Goal: Information Seeking & Learning: Learn about a topic

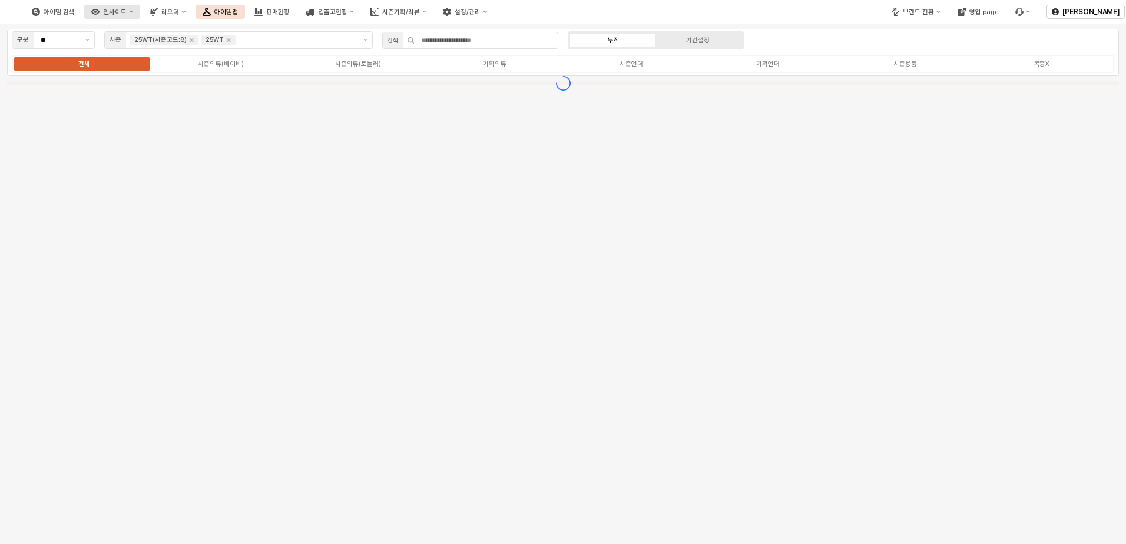
click at [127, 11] on div "인사이트" at bounding box center [115, 12] width 24 height 8
click at [990, 34] on div "구분 ** 시즌 25WT(시즌코드:8) 25WT 검색 누적 기간설정 전체 시즌의류(베이비) 시즌의류(토들러) 기획의류 시즌언더 기획언더 시즌용…" at bounding box center [563, 52] width 1112 height 47
click at [921, 14] on div "브랜드 전환" at bounding box center [918, 12] width 31 height 8
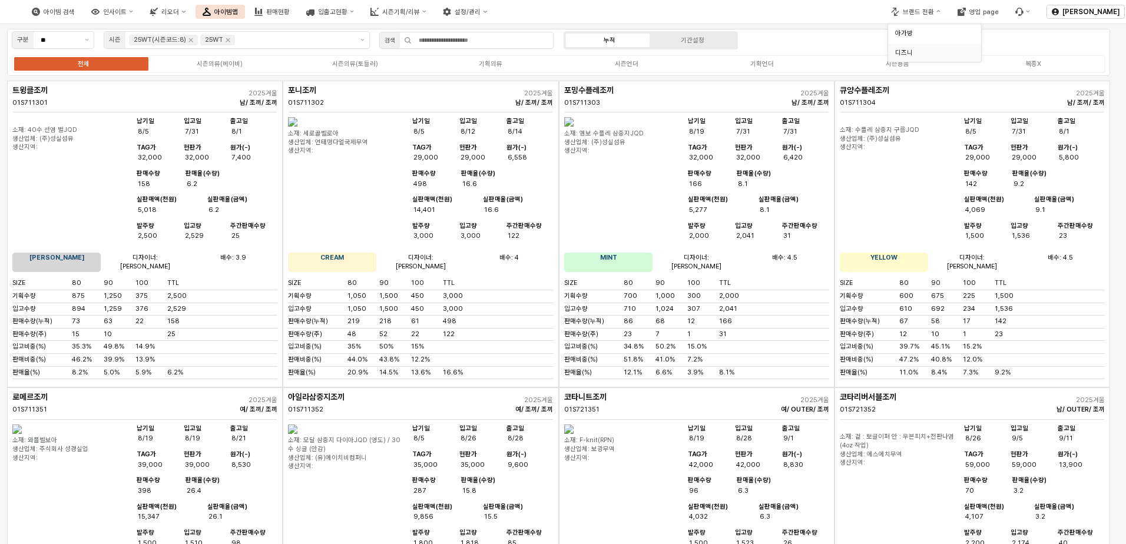
click at [919, 47] on div "디즈니" at bounding box center [932, 52] width 72 height 11
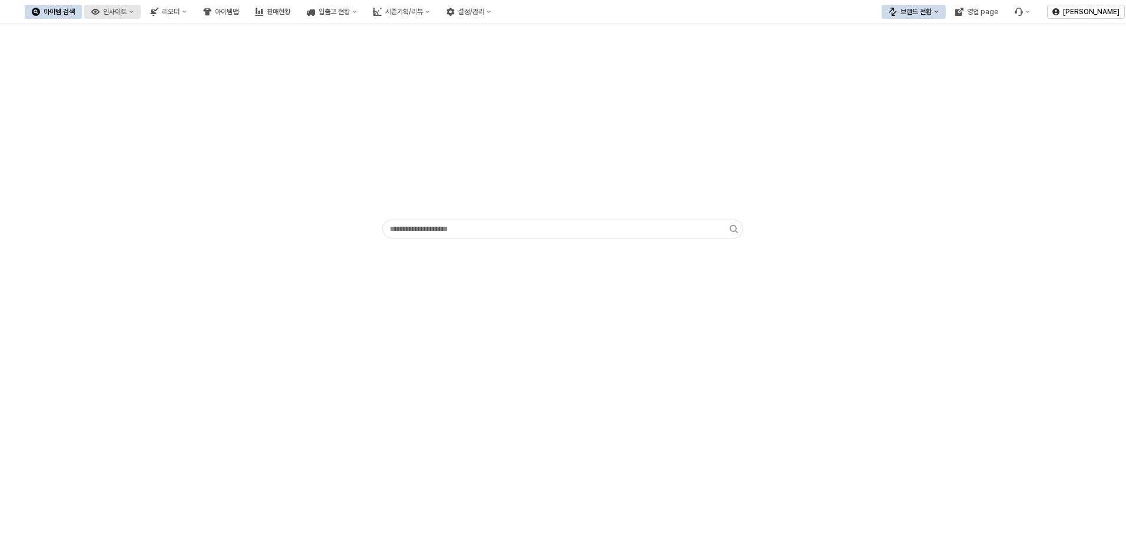
click at [127, 11] on div "인사이트" at bounding box center [115, 12] width 24 height 8
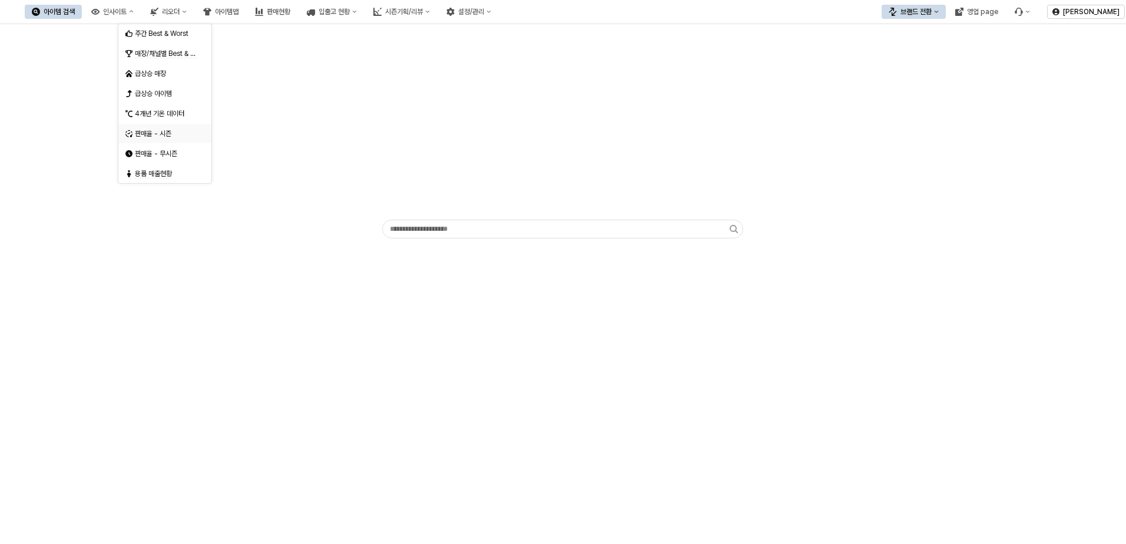
click at [174, 140] on div "판매율 - 시즌" at bounding box center [164, 133] width 93 height 19
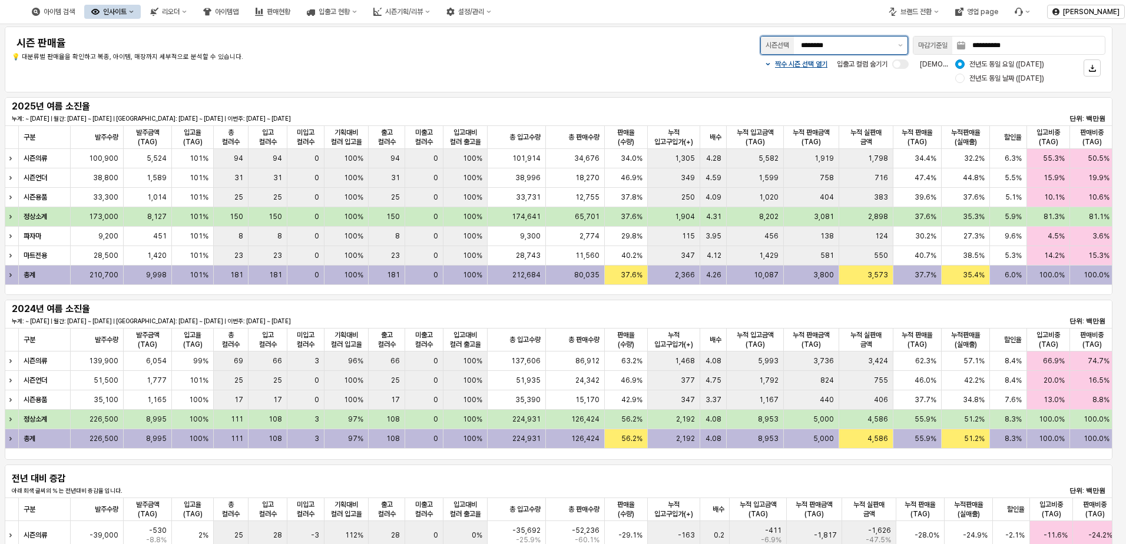
click at [892, 49] on div "********" at bounding box center [844, 46] width 100 height 18
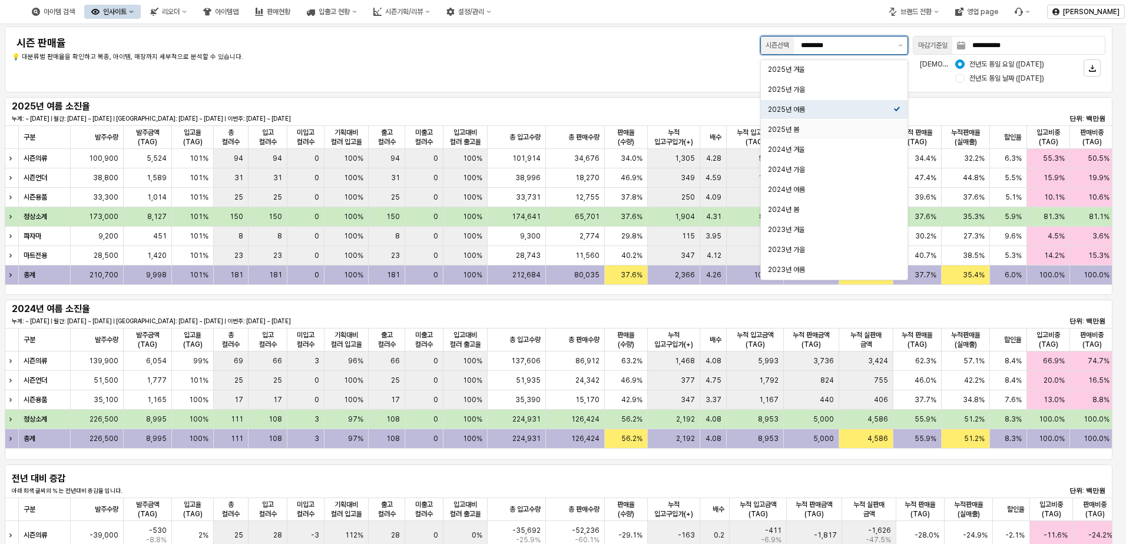
click at [838, 125] on div "2025년 봄" at bounding box center [830, 129] width 125 height 9
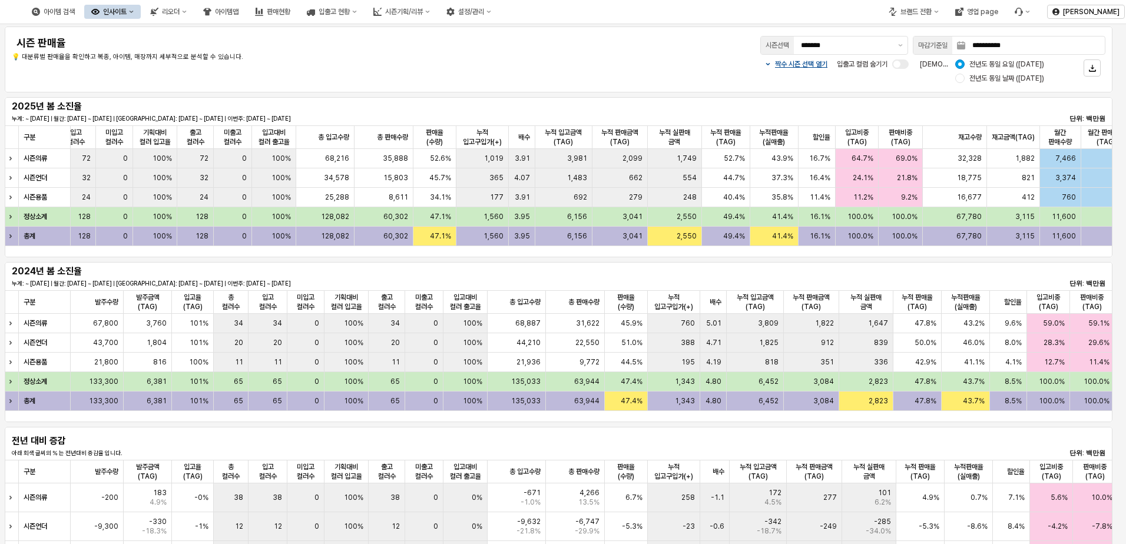
scroll to position [0, 249]
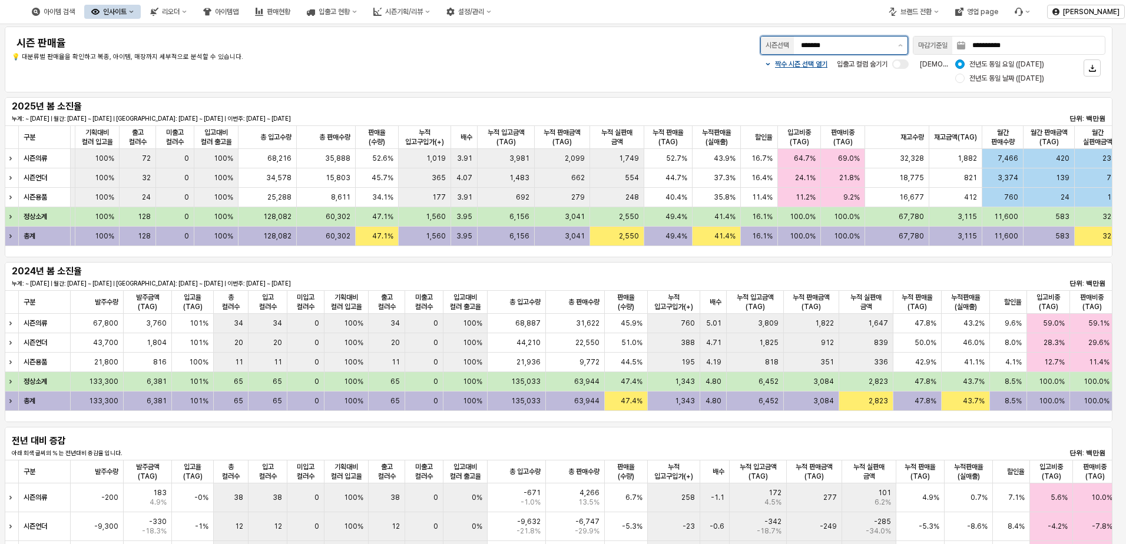
click at [851, 49] on input "*******" at bounding box center [846, 45] width 90 height 12
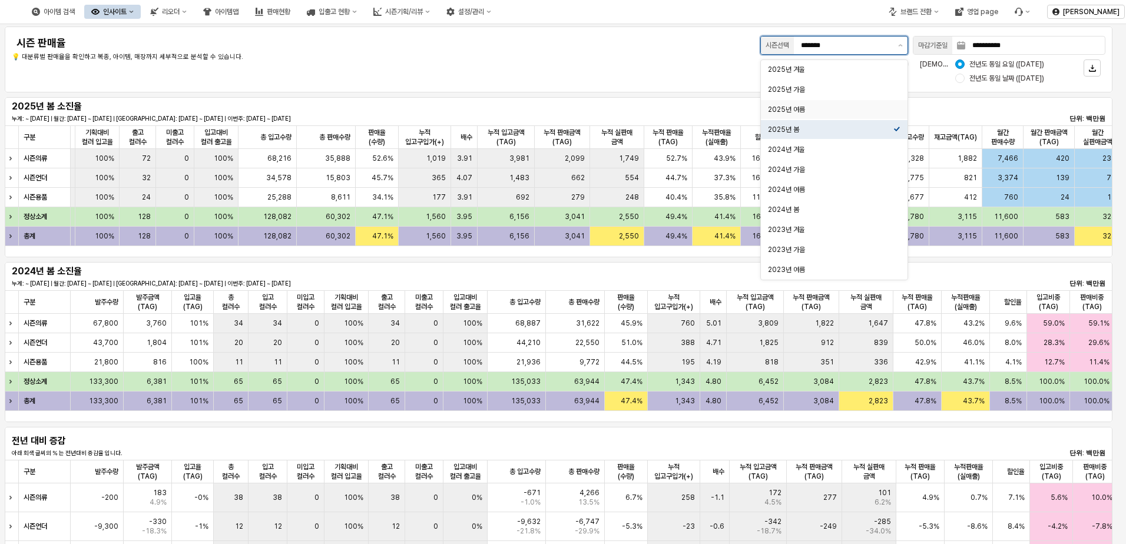
click at [833, 104] on div "2025년 여름" at bounding box center [830, 110] width 125 height 12
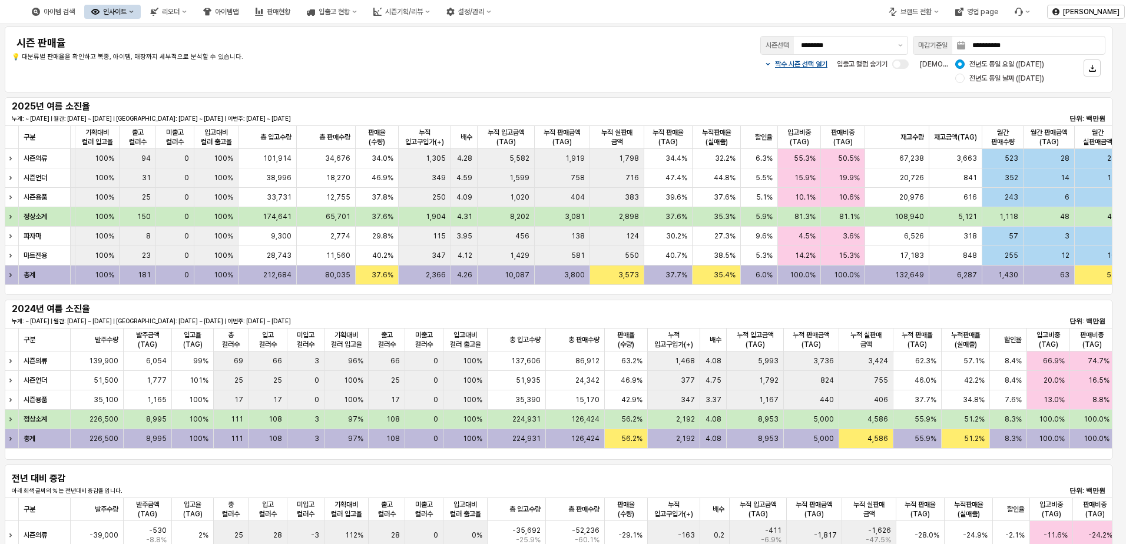
click at [893, 299] on div "2024년 여름 소진율 누계: ~ [DATE] | 월간: [DATE] ~ [DATE] | 지난주: [DATE] ~ [DATE] | 이번주: […" at bounding box center [559, 380] width 1118 height 165
click at [896, 48] on button "제안 사항 표시" at bounding box center [901, 46] width 14 height 18
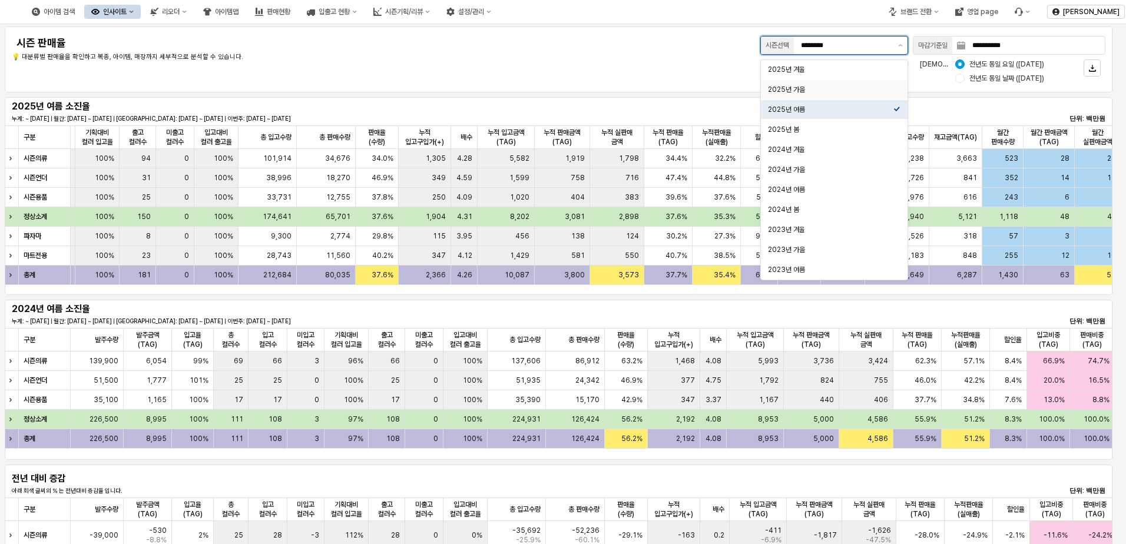
click at [836, 89] on div "2025년 가을" at bounding box center [830, 89] width 125 height 9
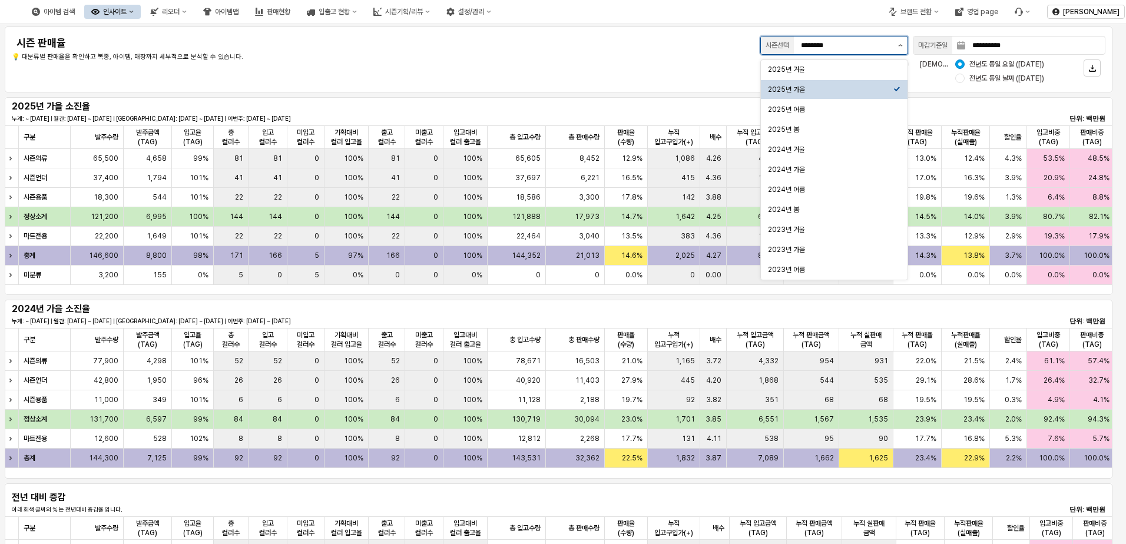
click at [896, 45] on button "제안 사항 표시" at bounding box center [901, 46] width 14 height 18
click at [809, 74] on div "2025년 겨울" at bounding box center [830, 69] width 125 height 9
type input "********"
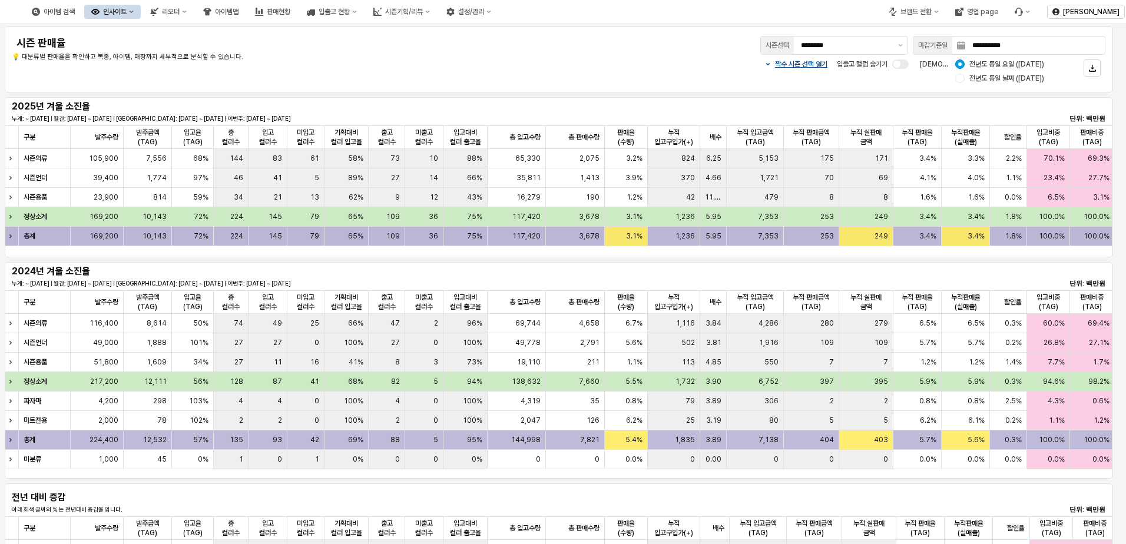
click at [110, 239] on span "169,200" at bounding box center [104, 236] width 29 height 9
drag, startPoint x: 376, startPoint y: 241, endPoint x: 349, endPoint y: 240, distance: 27.7
click at [349, 240] on div "총계 169,200 10,143 72% 224 145 79 65% 109 36 75% 117,420 3,678 3.1% 1,236 5.95 7…" at bounding box center [909, 236] width 1808 height 19
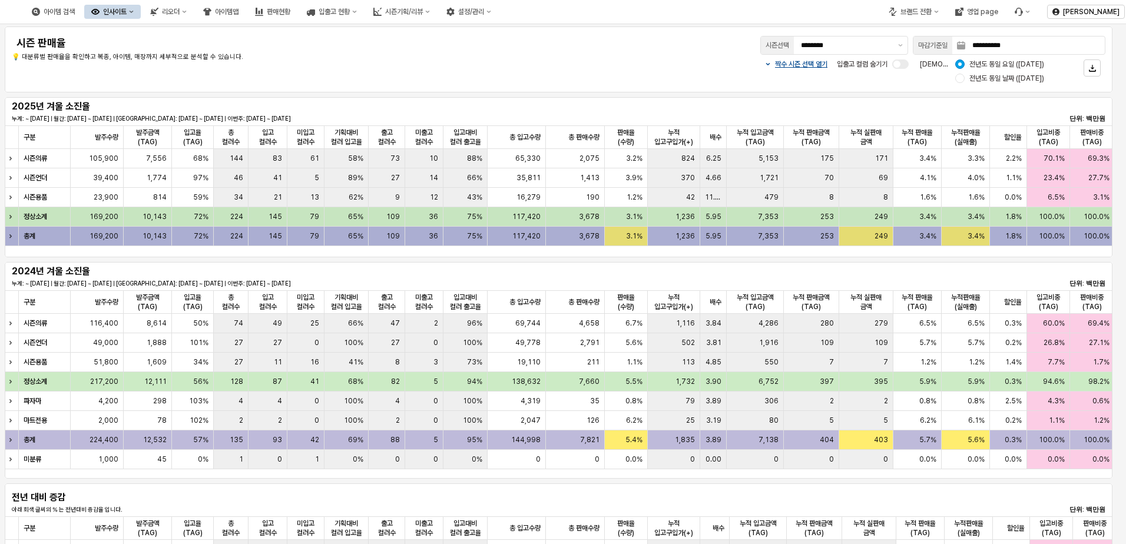
click at [610, 209] on div "3.1%" at bounding box center [626, 216] width 43 height 19
click at [541, 210] on div "117,420" at bounding box center [517, 216] width 58 height 19
